Goal: Task Accomplishment & Management: Manage account settings

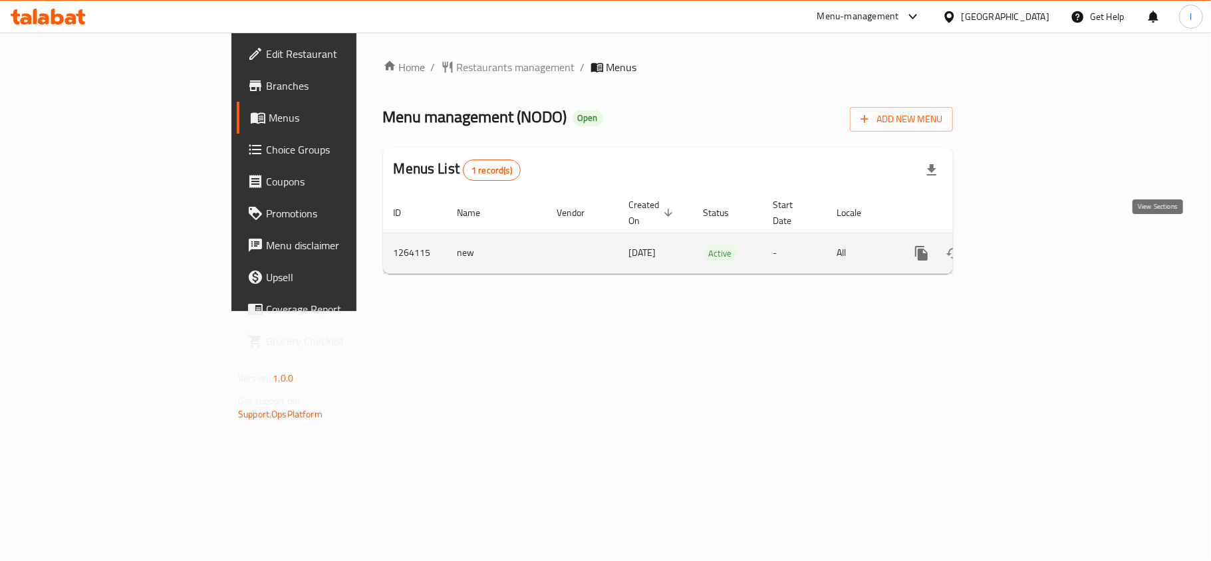
click at [1024, 247] on icon "enhanced table" at bounding box center [1018, 253] width 12 height 12
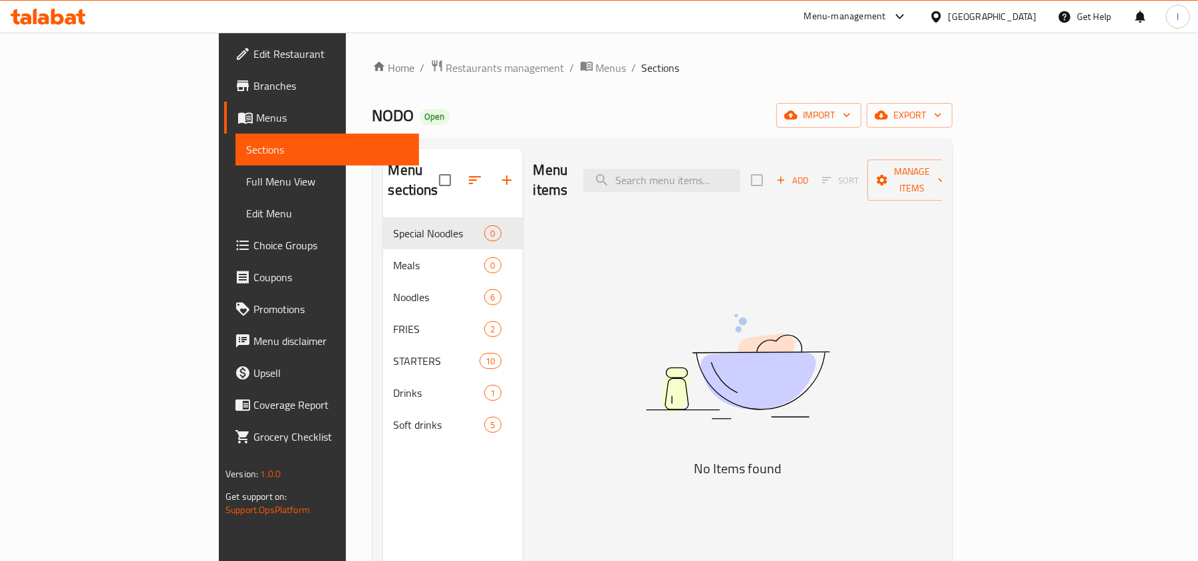
click at [224, 259] on link "Choice Groups" at bounding box center [321, 245] width 195 height 32
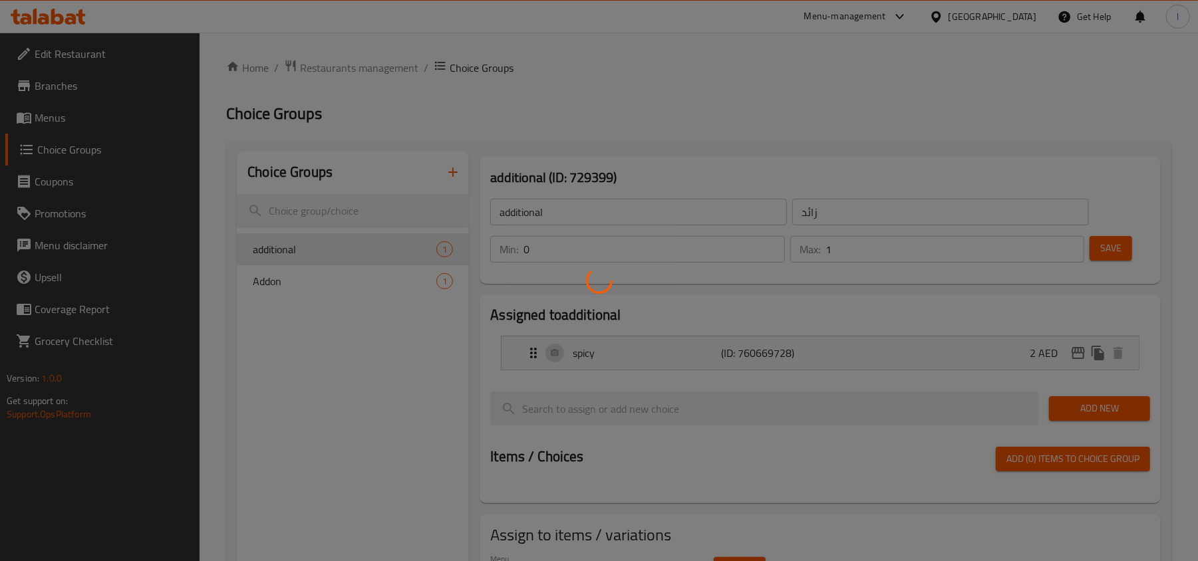
scroll to position [88, 0]
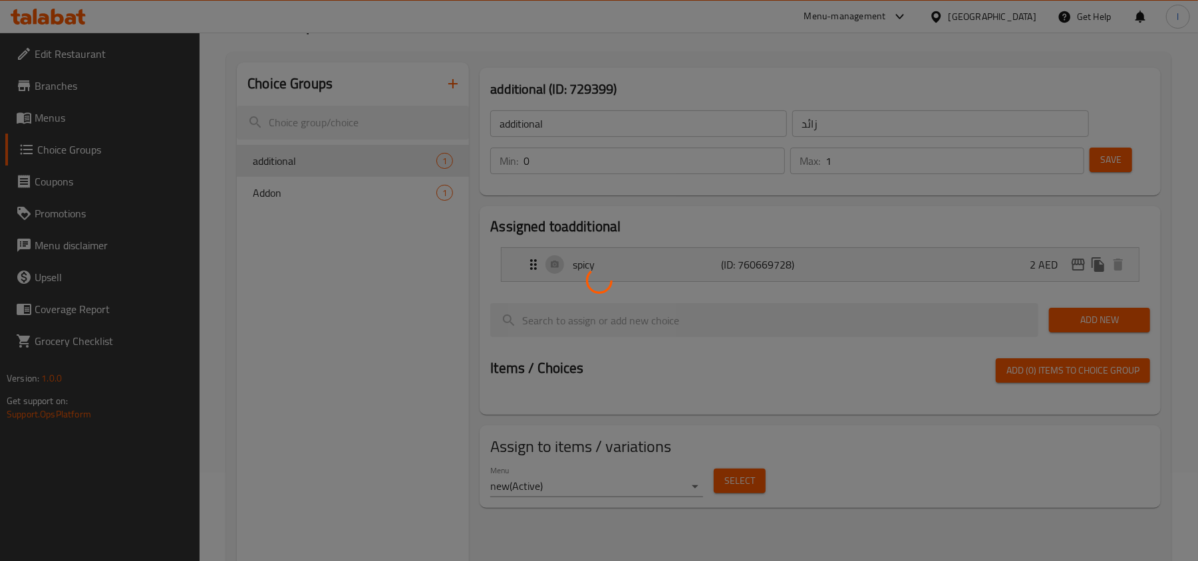
click at [569, 331] on div at bounding box center [599, 280] width 1198 height 561
click at [822, 337] on div at bounding box center [599, 280] width 1198 height 561
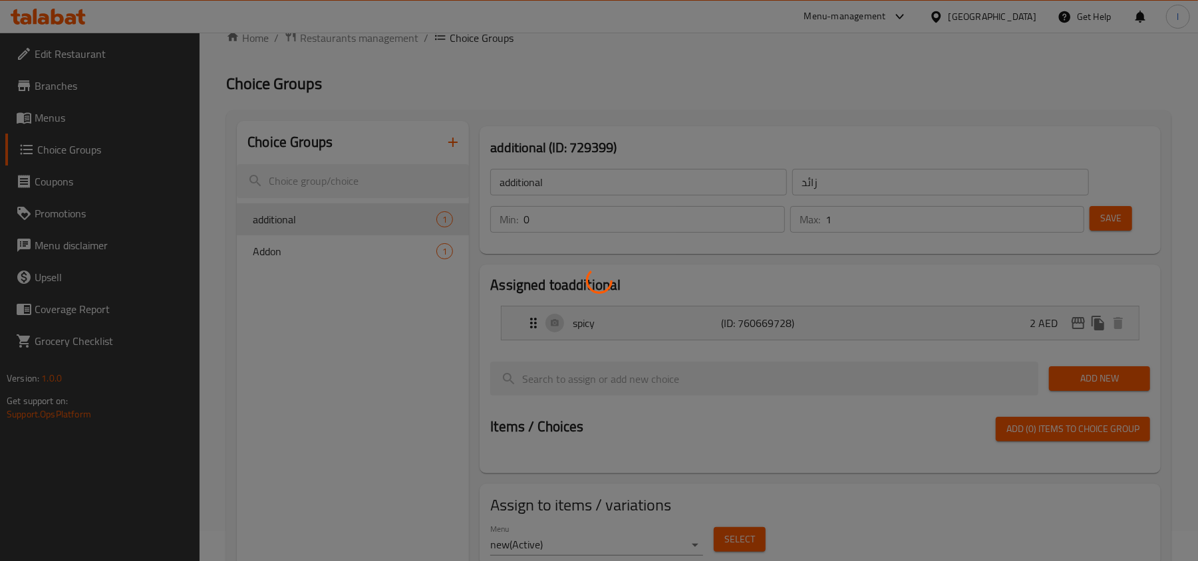
scroll to position [0, 0]
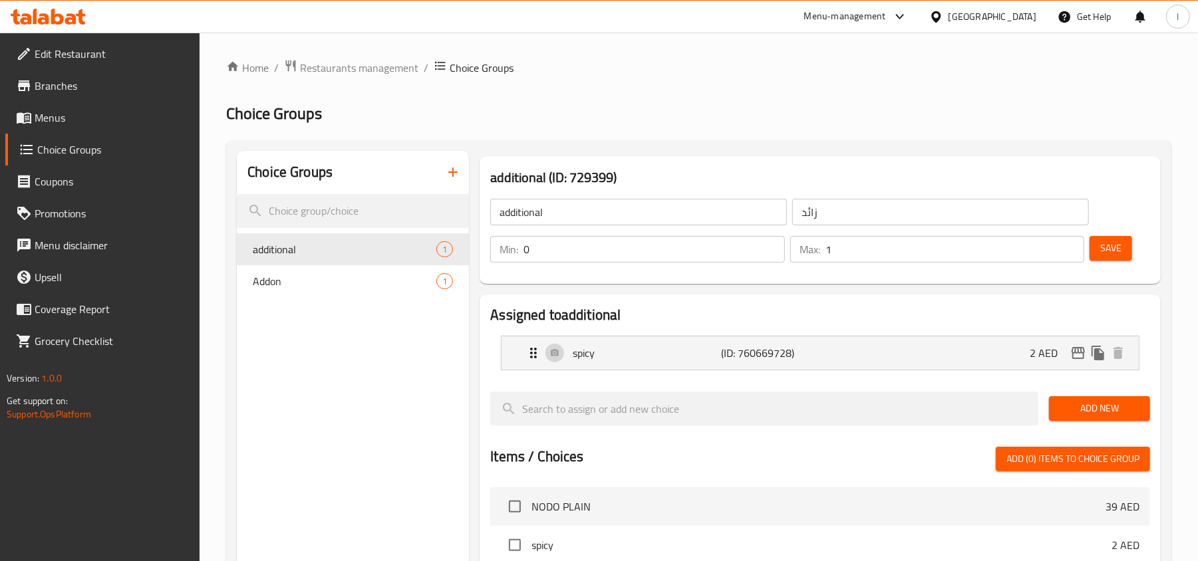
click at [982, 17] on div "[GEOGRAPHIC_DATA]" at bounding box center [993, 16] width 88 height 15
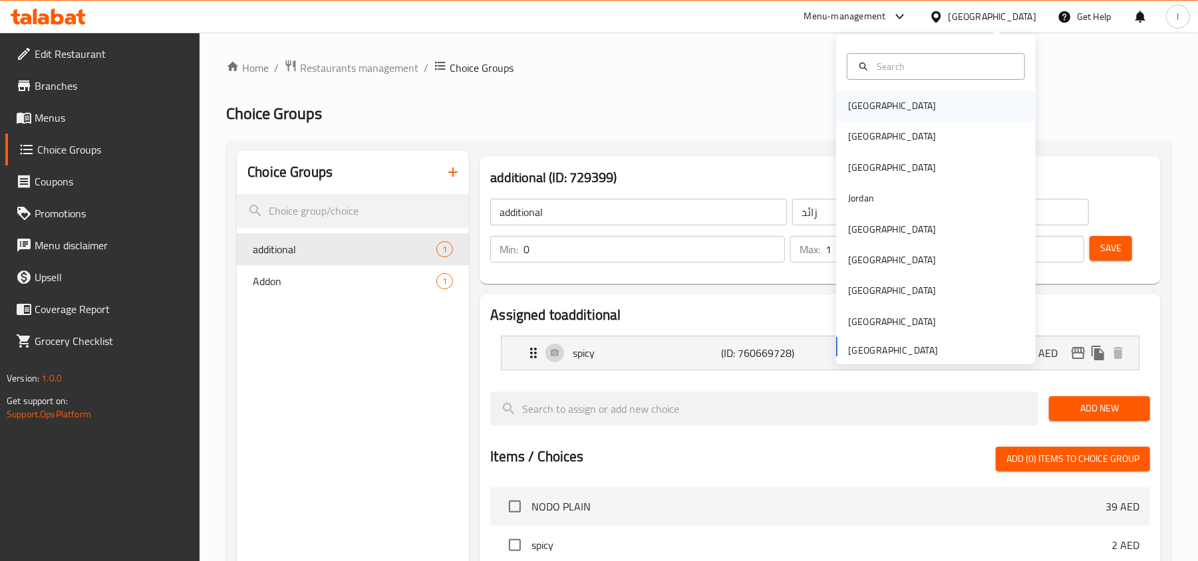
click at [917, 104] on div "[GEOGRAPHIC_DATA]" at bounding box center [936, 105] width 200 height 31
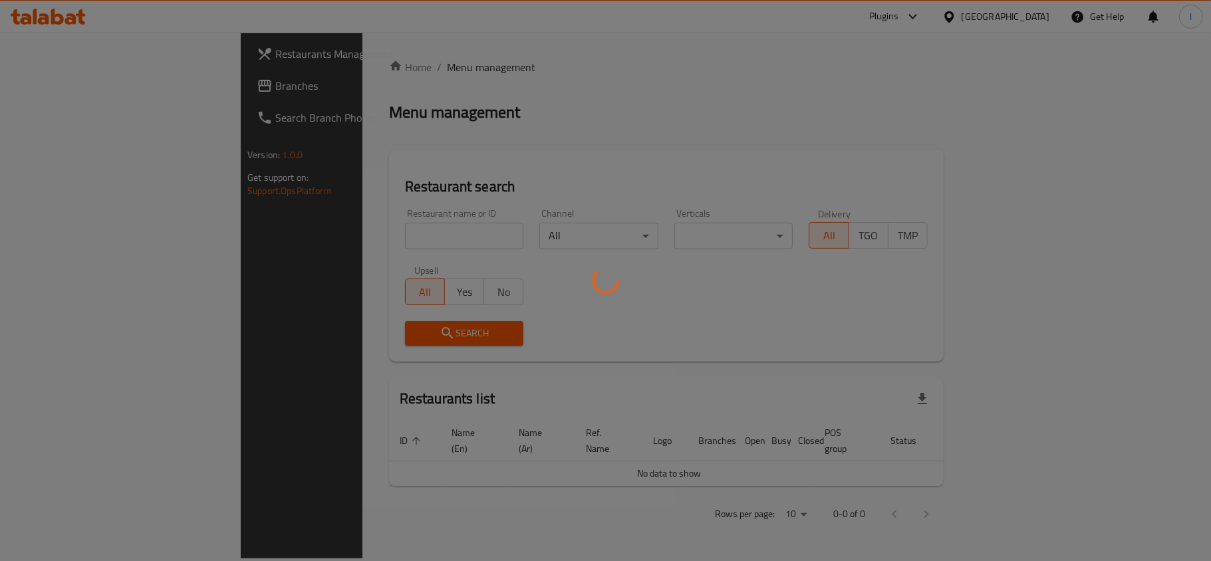
click at [1022, 13] on div at bounding box center [605, 280] width 1211 height 561
click at [1025, 23] on div at bounding box center [605, 280] width 1211 height 561
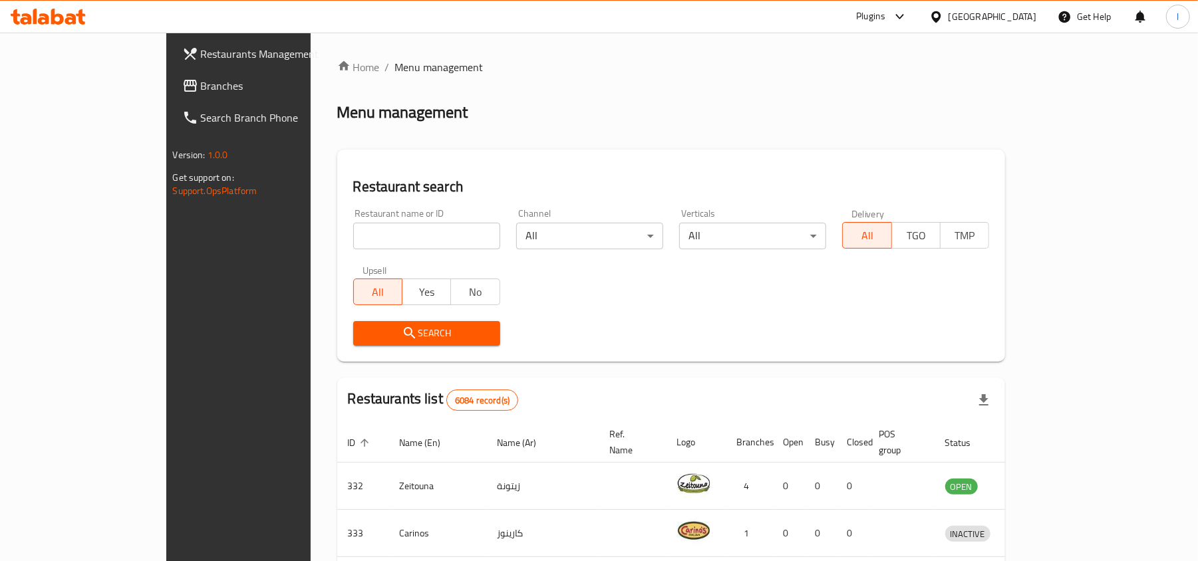
click at [1015, 19] on div "[GEOGRAPHIC_DATA]" at bounding box center [993, 16] width 88 height 15
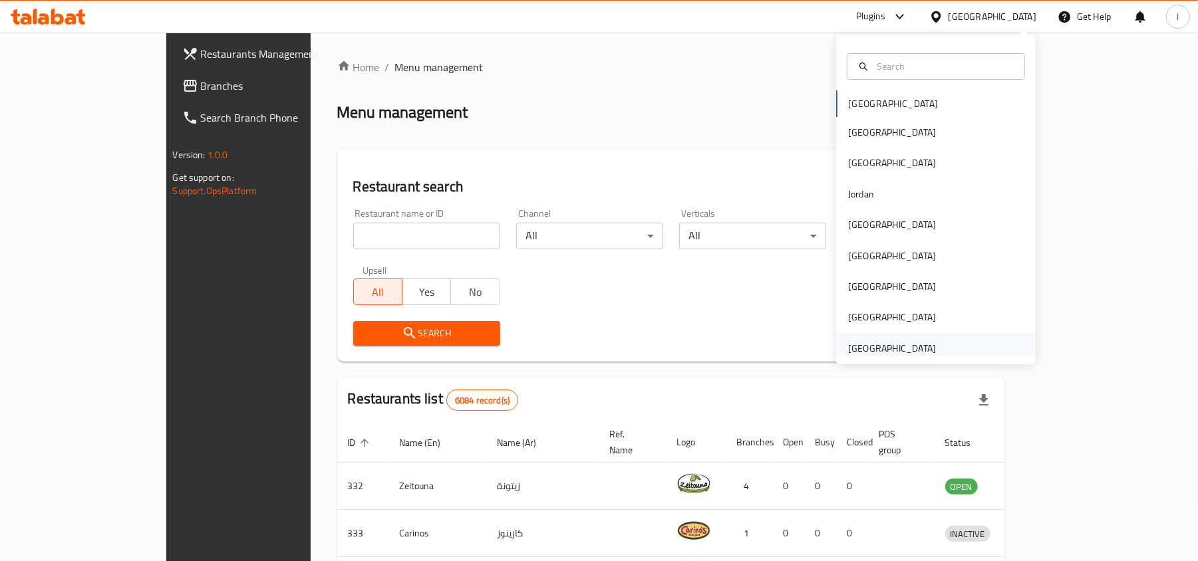
click at [916, 352] on div "[GEOGRAPHIC_DATA]" at bounding box center [892, 348] width 88 height 15
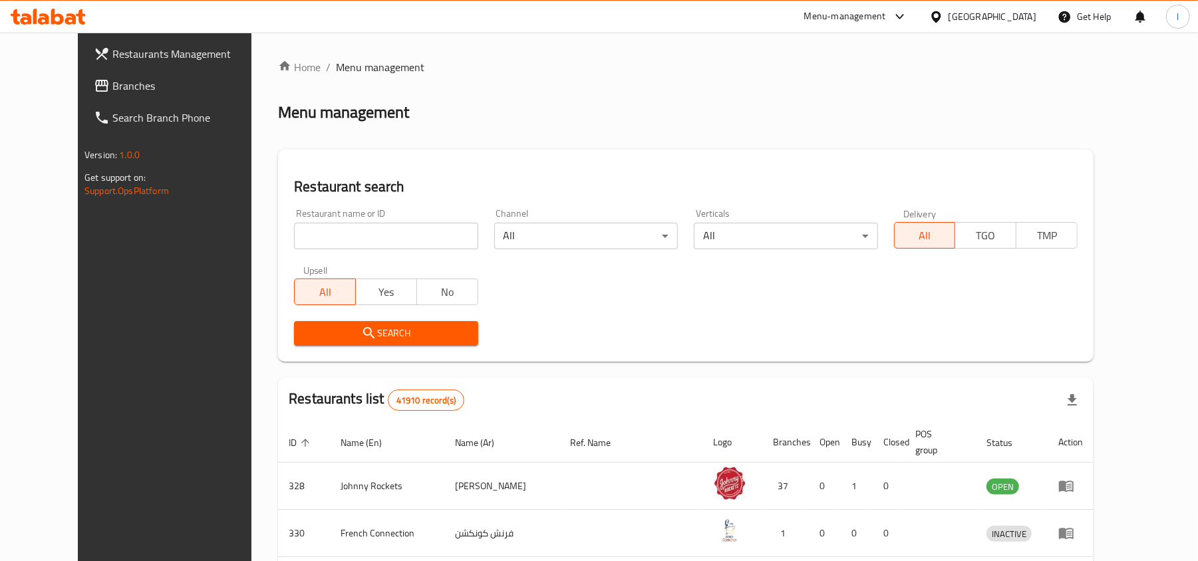
click at [125, 94] on link "Branches" at bounding box center [180, 86] width 195 height 32
